Goal: Task Accomplishment & Management: Use online tool/utility

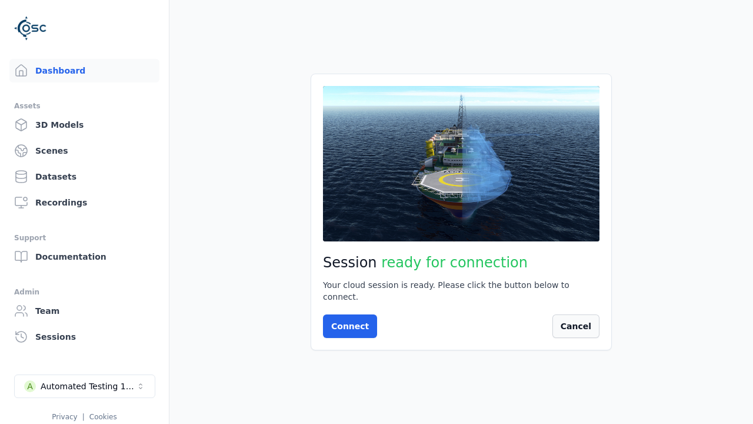
click at [595, 327] on button "Cancel" at bounding box center [576, 326] width 47 height 24
click at [347, 320] on button "Connect" at bounding box center [350, 326] width 54 height 24
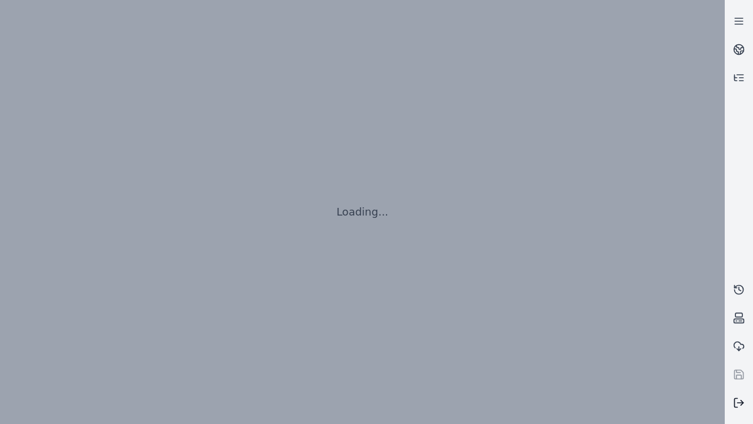
click at [739, 402] on line at bounding box center [741, 402] width 6 height 0
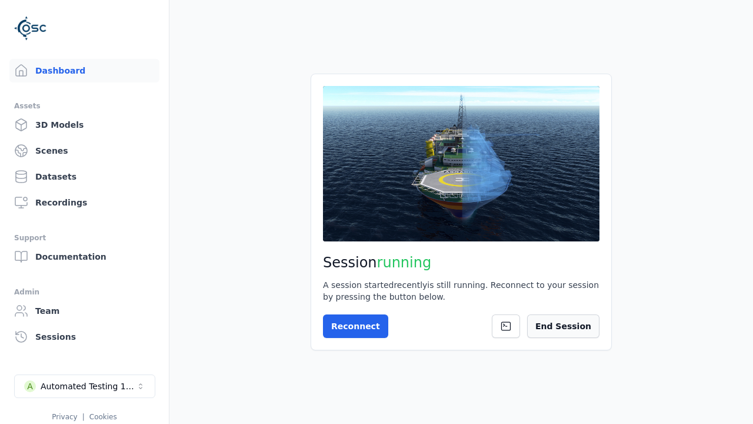
click at [569, 326] on button "End Session" at bounding box center [563, 326] width 72 height 24
